Goal: Transaction & Acquisition: Purchase product/service

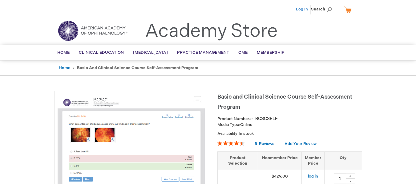
click at [299, 7] on link "Log In" at bounding box center [302, 9] width 12 height 5
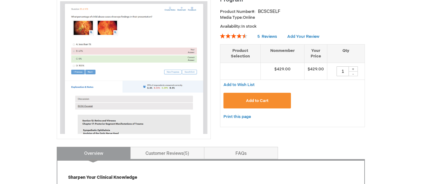
scroll to position [108, 0]
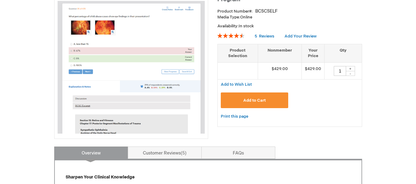
click at [256, 104] on button "Add to Cart" at bounding box center [255, 101] width 68 height 16
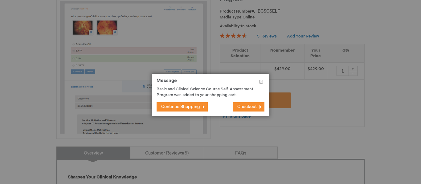
click at [246, 109] on span "Checkout" at bounding box center [246, 106] width 19 height 5
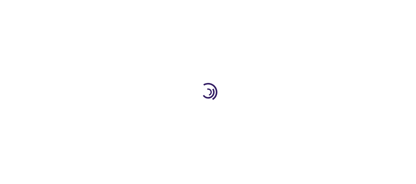
select select "ID"
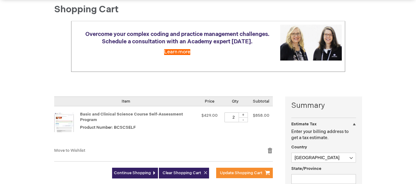
scroll to position [61, 0]
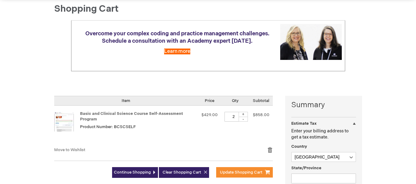
click at [245, 120] on div "-" at bounding box center [243, 119] width 9 height 5
type input "1"
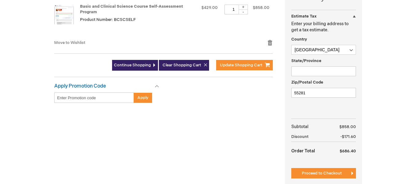
scroll to position [173, 0]
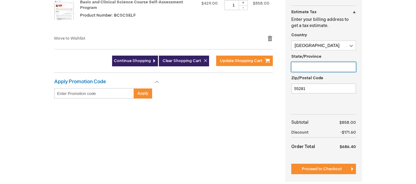
click at [314, 69] on input "State/Province" at bounding box center [323, 67] width 65 height 10
type input "Daerah Istimewa Yogyakarta"
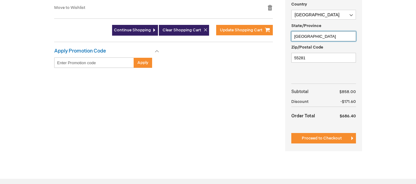
scroll to position [235, 0]
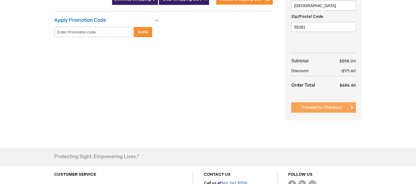
click at [318, 109] on span "Proceed to Checkout" at bounding box center [322, 107] width 40 height 5
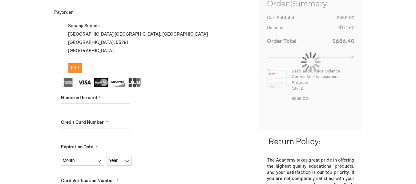
scroll to position [115, 0]
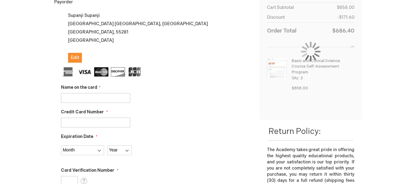
click at [88, 98] on input "Name on the card" at bounding box center [95, 98] width 69 height 10
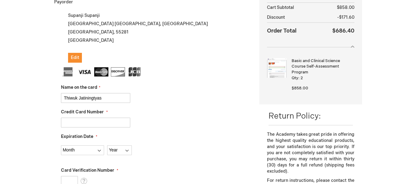
type input "Thiwuk Jatiningtyas"
click at [92, 121] on input "Credit Card Number" at bounding box center [95, 123] width 69 height 10
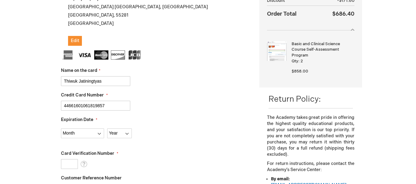
scroll to position [146, 0]
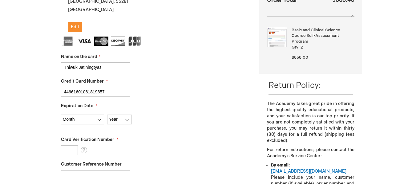
type input "44661601061819857"
click at [80, 120] on select "Month 01 - January 02 - February 03 - March 04 - April 05 - May 06 - June 07 - …" at bounding box center [82, 120] width 43 height 10
select select "2"
click at [61, 115] on select "Month 01 - January 02 - February 03 - March 04 - April 05 - May 06 - June 07 - …" at bounding box center [82, 120] width 43 height 10
click at [115, 121] on select "Year 2025 2026 2027 2028 2029 2030 2031 2032 2033 2034 2035" at bounding box center [119, 120] width 25 height 10
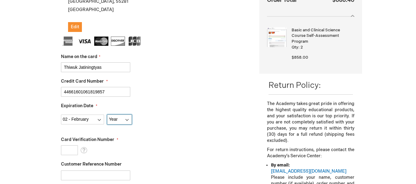
select select "2029"
click at [107, 115] on select "Year 2025 2026 2027 2028 2029 2030 2031 2032 2033 2034 2035" at bounding box center [119, 120] width 25 height 10
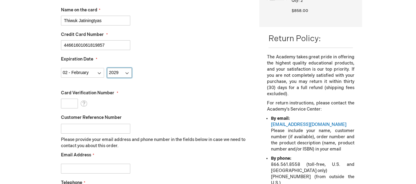
scroll to position [208, 0]
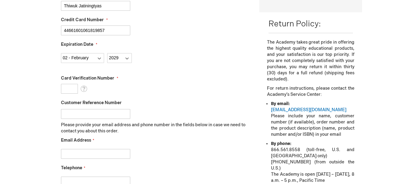
click at [73, 90] on input "Card Verification Number" at bounding box center [69, 89] width 17 height 10
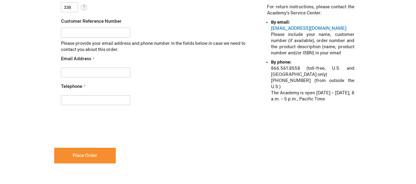
scroll to position [300, 0]
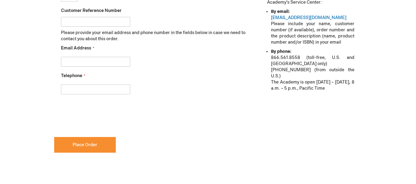
type input "336"
click at [85, 60] on input "Email Address" at bounding box center [95, 62] width 69 height 10
type input "matagama.fkkmk@ugm.ac.id"
click at [87, 87] on input "Telephone" at bounding box center [95, 90] width 69 height 10
paste input "+62 813-1228-4355"
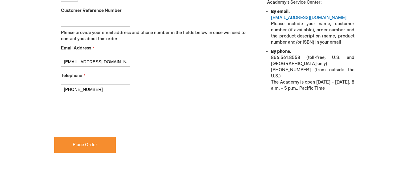
click at [92, 91] on input "+62 813-1228-4355" at bounding box center [95, 90] width 69 height 10
click at [81, 89] on input "+62 813-12284355" at bounding box center [95, 90] width 69 height 10
click at [73, 89] on input "+62 81312284355" at bounding box center [95, 90] width 69 height 10
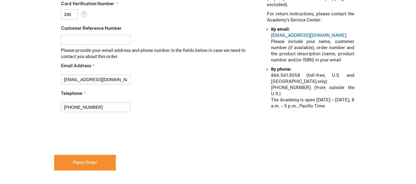
scroll to position [283, 0]
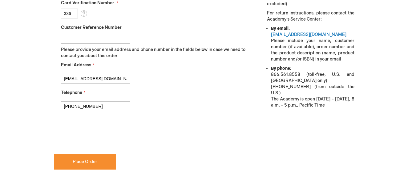
type input "+6281312284355"
checkbox input "true"
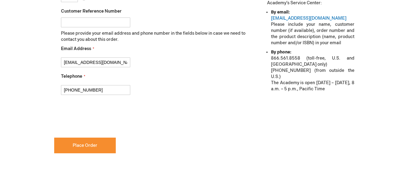
scroll to position [302, 0]
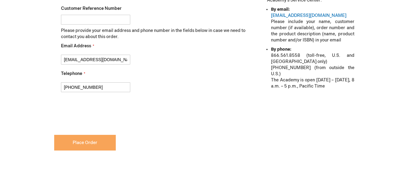
click at [79, 144] on span "Place Order" at bounding box center [85, 142] width 25 height 5
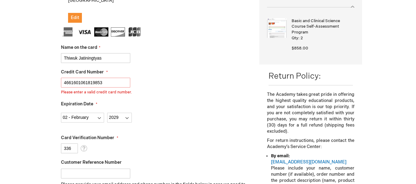
scroll to position [156, 0]
click at [73, 83] on input "4661601061819853" at bounding box center [95, 83] width 69 height 10
click at [83, 83] on input "4661601061819853" at bounding box center [95, 83] width 69 height 10
click at [92, 83] on input "4661601061819853" at bounding box center [95, 83] width 69 height 10
click at [105, 83] on input "4661601061819853" at bounding box center [95, 83] width 69 height 10
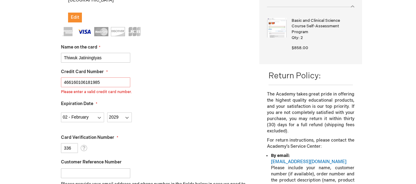
type input "4661601061819857"
checkbox input "false"
type input "4661601061819857"
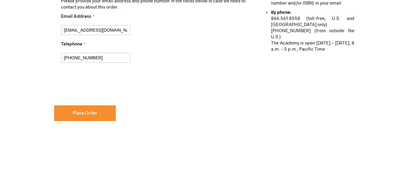
scroll to position [337, 0]
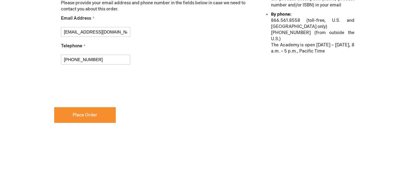
checkbox input "true"
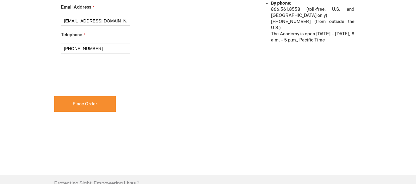
scroll to position [349, 0]
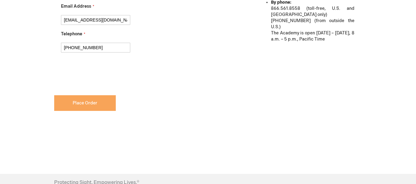
click at [99, 104] on button "Place Order" at bounding box center [85, 103] width 62 height 16
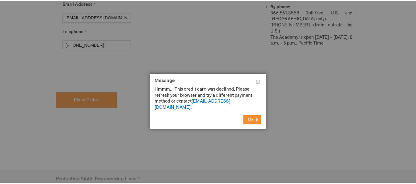
scroll to position [342, 0]
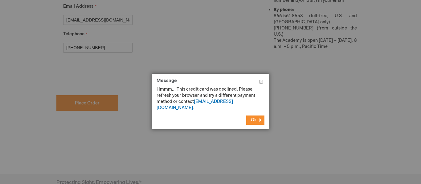
click at [254, 118] on span "Ok" at bounding box center [254, 120] width 6 height 5
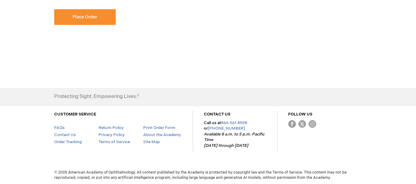
scroll to position [429, 0]
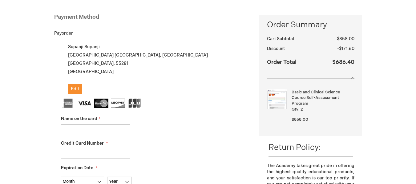
scroll to position [92, 0]
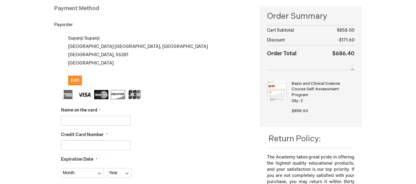
click at [76, 120] on input "Name on the card" at bounding box center [95, 121] width 69 height 10
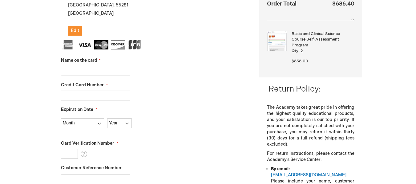
scroll to position [154, 0]
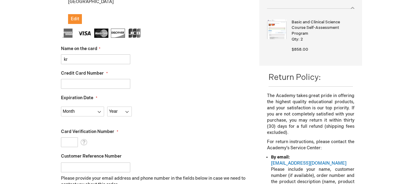
type input "k"
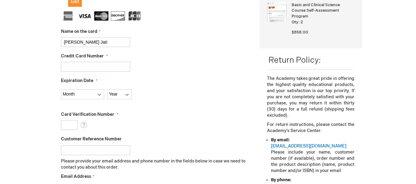
scroll to position [185, 0]
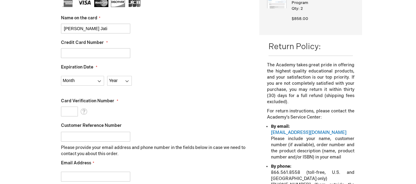
type input "Krisna Dwi Purnomo Jati"
click at [94, 54] on input "Credit Card Number" at bounding box center [95, 53] width 69 height 10
type input "4149313002318450"
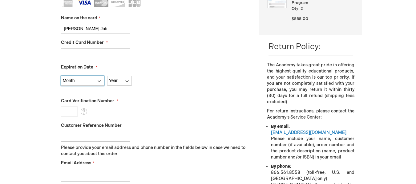
click at [87, 84] on select "Month 01 - January 02 - February 03 - March 04 - April 05 - May 06 - June 07 - …" at bounding box center [82, 81] width 43 height 10
select select "7"
click at [61, 76] on select "Month 01 - January 02 - February 03 - March 04 - April 05 - May 06 - June 07 - …" at bounding box center [82, 81] width 43 height 10
click at [118, 80] on select "Year 2025 2026 2027 2028 2029 2030 2031 2032 2033 2034 2035" at bounding box center [119, 81] width 25 height 10
select select "2028"
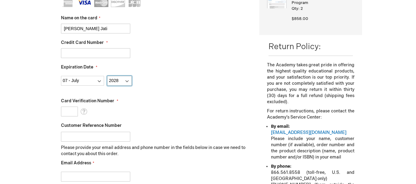
click at [107, 76] on select "Year 2025 2026 2027 2028 2029 2030 2031 2032 2033 2034 2035" at bounding box center [119, 81] width 25 height 10
click at [63, 110] on input "Card Verification Number" at bounding box center [69, 112] width 17 height 10
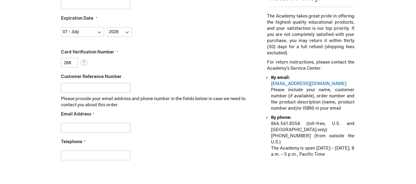
scroll to position [235, 0]
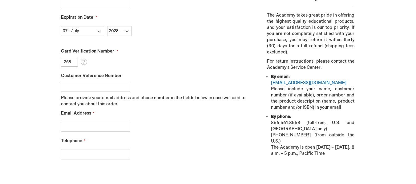
type input "268"
click at [80, 128] on input "Email Address" at bounding box center [95, 127] width 69 height 10
type input "krisna.dpj@gmail.com"
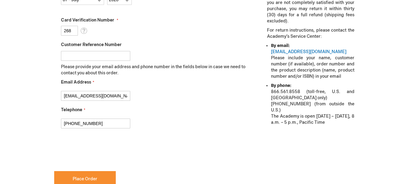
scroll to position [266, 0]
type input "+6281392544251"
checkbox input "true"
click at [92, 179] on span "Place Order" at bounding box center [85, 178] width 25 height 5
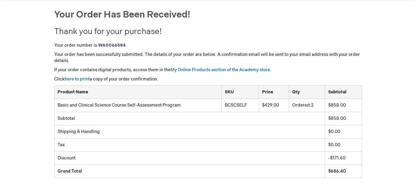
scroll to position [92, 0]
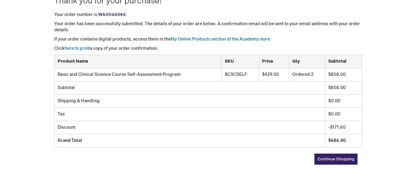
drag, startPoint x: 313, startPoint y: 74, endPoint x: 297, endPoint y: 80, distance: 17.3
click at [301, 72] on td "Ordered: 2" at bounding box center [307, 74] width 36 height 13
click at [277, 123] on td "Discount" at bounding box center [189, 127] width 271 height 13
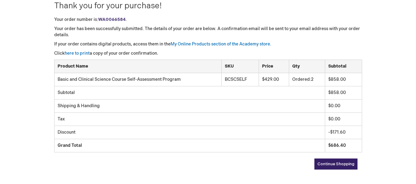
scroll to position [98, 0]
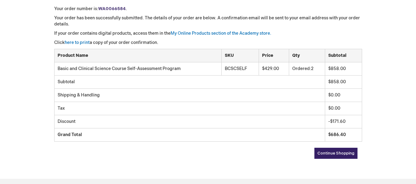
drag, startPoint x: 279, startPoint y: 69, endPoint x: 258, endPoint y: 67, distance: 20.7
click at [259, 67] on td "$429.00" at bounding box center [274, 69] width 30 height 13
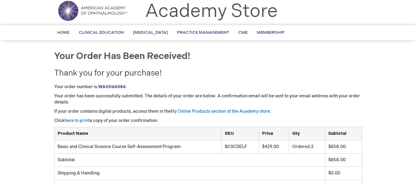
scroll to position [15, 0]
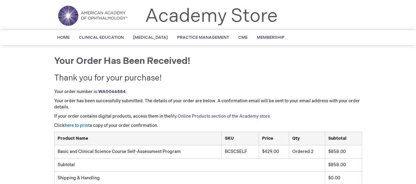
click at [209, 118] on link "My Online Products section of the Academy store." at bounding box center [221, 116] width 101 height 5
click at [220, 117] on link "My Online Products section of the Academy store." at bounding box center [221, 116] width 101 height 5
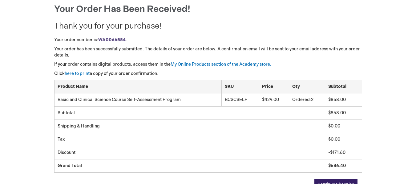
scroll to position [107, 0]
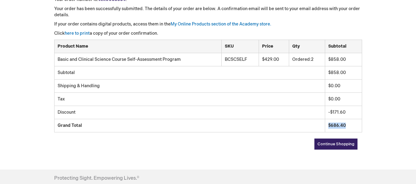
drag, startPoint x: 329, startPoint y: 126, endPoint x: 348, endPoint y: 125, distance: 19.1
click at [348, 125] on td "$686.40" at bounding box center [343, 125] width 37 height 13
click at [353, 127] on td "$686.40" at bounding box center [343, 125] width 37 height 13
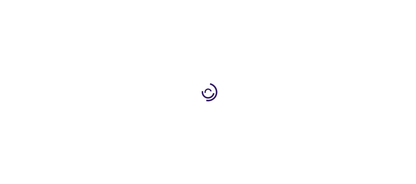
scroll to position [108, 0]
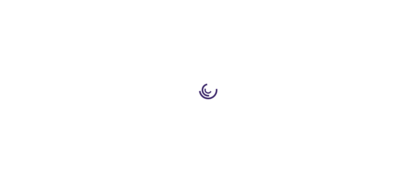
type input "1"
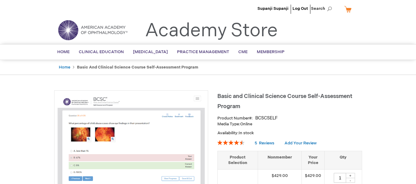
scroll to position [0, 0]
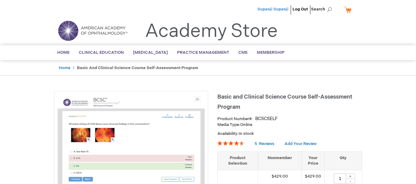
click at [281, 8] on span "Supanji Supanji" at bounding box center [272, 9] width 31 height 5
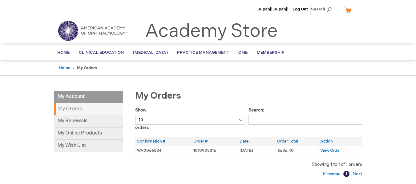
scroll to position [31, 0]
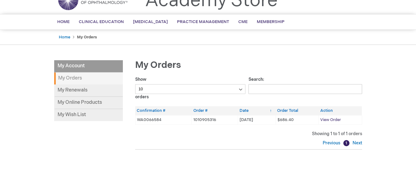
click at [330, 120] on span "View Order" at bounding box center [330, 120] width 21 height 5
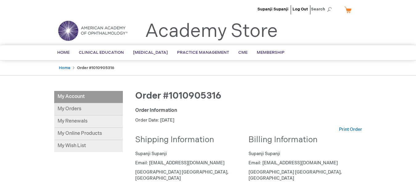
click at [80, 109] on link "My Orders" at bounding box center [88, 109] width 69 height 12
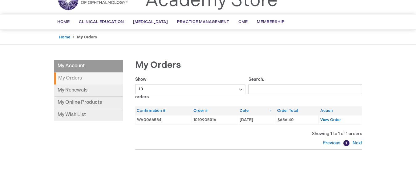
scroll to position [62, 0]
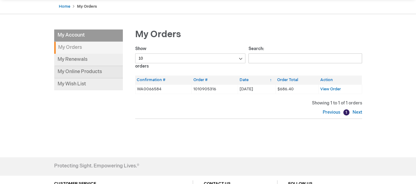
click at [81, 74] on link "My Online Products" at bounding box center [88, 72] width 69 height 12
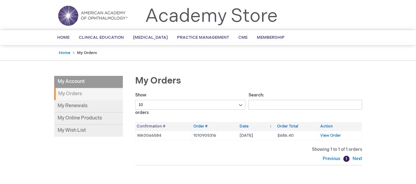
scroll to position [0, 0]
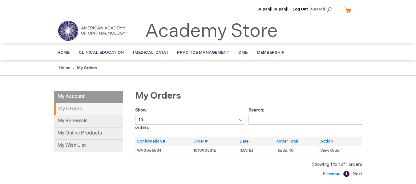
click at [328, 151] on span "View Order" at bounding box center [330, 150] width 21 height 5
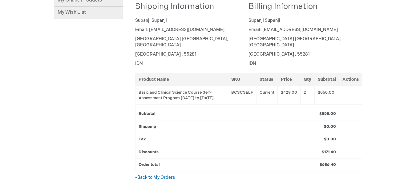
scroll to position [154, 0]
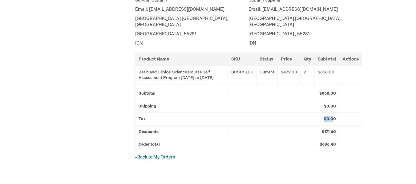
drag, startPoint x: 322, startPoint y: 117, endPoint x: 332, endPoint y: 124, distance: 12.1
click at [334, 119] on td "$0.00" at bounding box center [283, 119] width 111 height 13
click at [221, 136] on td "Discounts" at bounding box center [181, 132] width 93 height 13
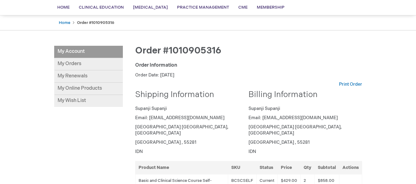
scroll to position [45, 0]
click at [93, 85] on link "My Online Products" at bounding box center [88, 89] width 69 height 12
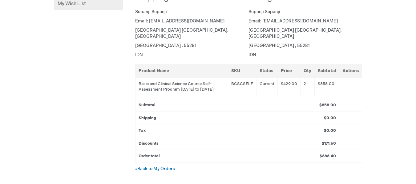
scroll to position [153, 0]
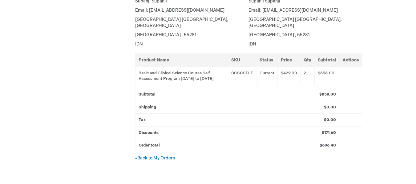
drag, startPoint x: 139, startPoint y: 67, endPoint x: 154, endPoint y: 78, distance: 19.2
click at [154, 78] on td "Basic and Clinical Science Course Self-Assessment Program 01-Oct-2025 to 30-Sep…" at bounding box center [181, 76] width 93 height 18
copy td "Basic and Clinical Science Course Self-Assessment Program 01-Oct-2025 to 30-Sep…"
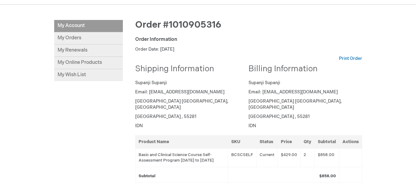
scroll to position [61, 0]
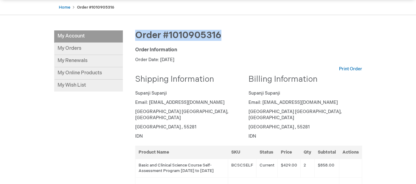
drag, startPoint x: 135, startPoint y: 35, endPoint x: 231, endPoint y: 36, distance: 96.1
click at [231, 36] on div "Order #1010905316" at bounding box center [248, 38] width 227 height 16
copy span "Order #1010905316"
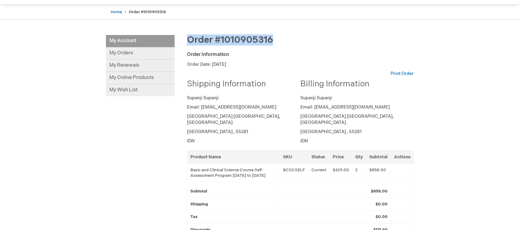
scroll to position [69, 0]
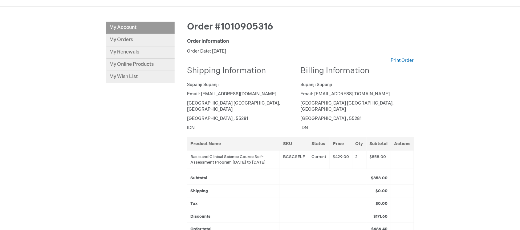
click at [416, 165] on div "Supanji Supanji Log Out Search My Cart CLOSE RECENTLY ADDED ITEM(S) Close There…" at bounding box center [260, 153] width 520 height 445
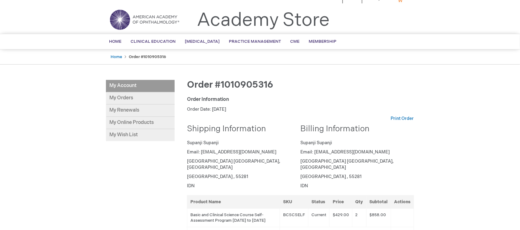
scroll to position [0, 0]
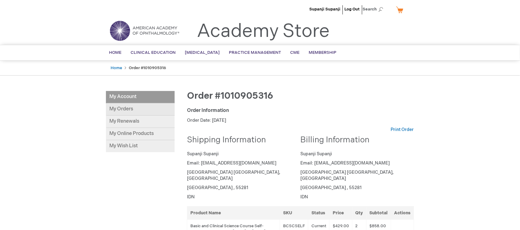
click at [129, 110] on link "My Orders" at bounding box center [140, 109] width 69 height 12
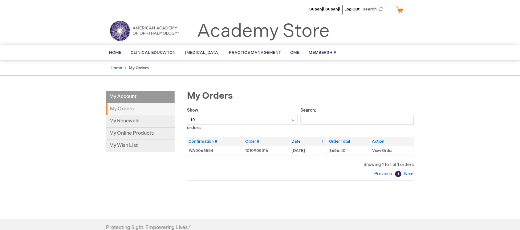
click at [376, 149] on span "View Order" at bounding box center [382, 150] width 21 height 5
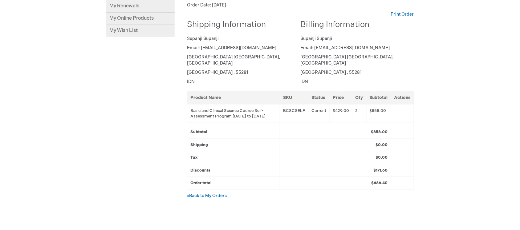
scroll to position [154, 0]
